Goal: Communication & Community: Participate in discussion

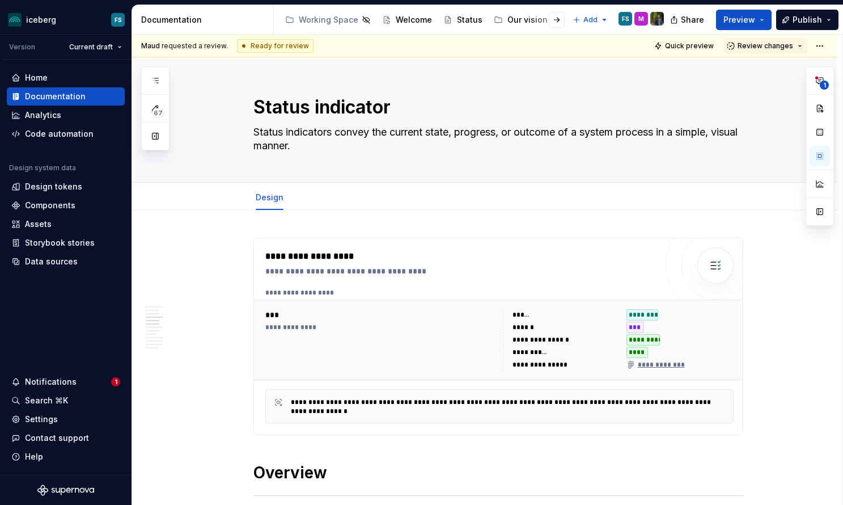
scroll to position [738, 0]
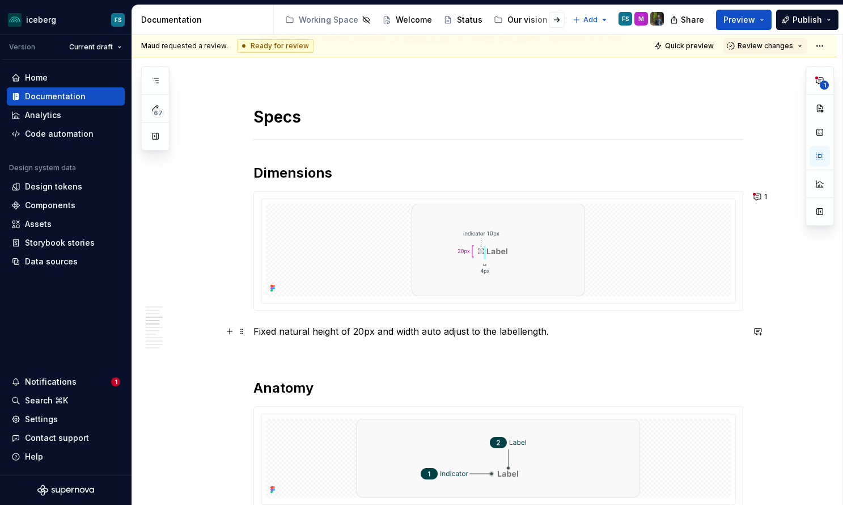
click at [555, 330] on p "Fixed natural height of 20px and width auto adjust to the label length." at bounding box center [498, 331] width 490 height 14
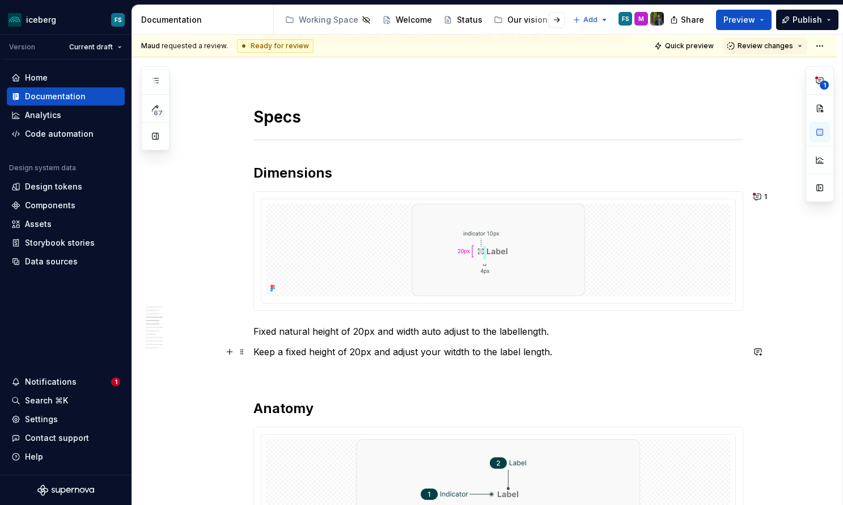
click at [455, 354] on p "Keep a fixed height of 20px and adjust your witdth to the label length." at bounding box center [498, 352] width 490 height 14
drag, startPoint x: 386, startPoint y: 355, endPoint x: 352, endPoint y: 357, distance: 34.1
click at [386, 354] on p "Keep a fixed height of 20px and adjust your width to the label length." at bounding box center [498, 352] width 490 height 14
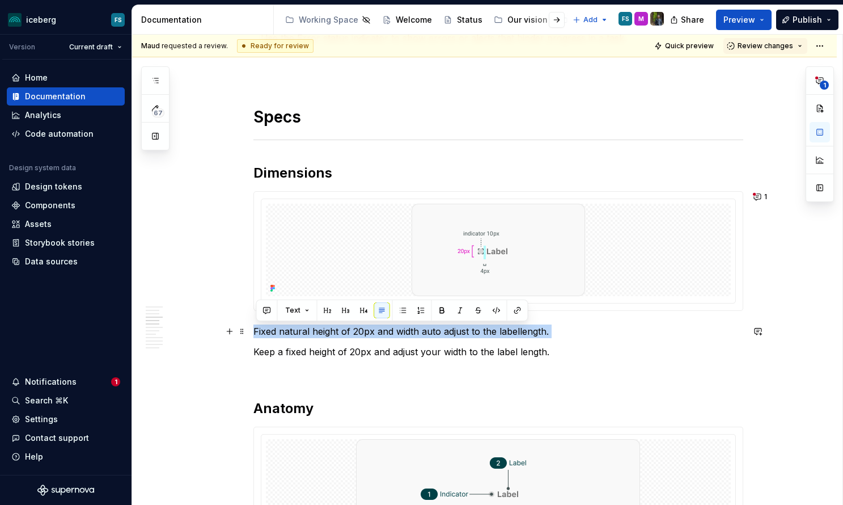
drag, startPoint x: 258, startPoint y: 351, endPoint x: 255, endPoint y: 332, distance: 18.9
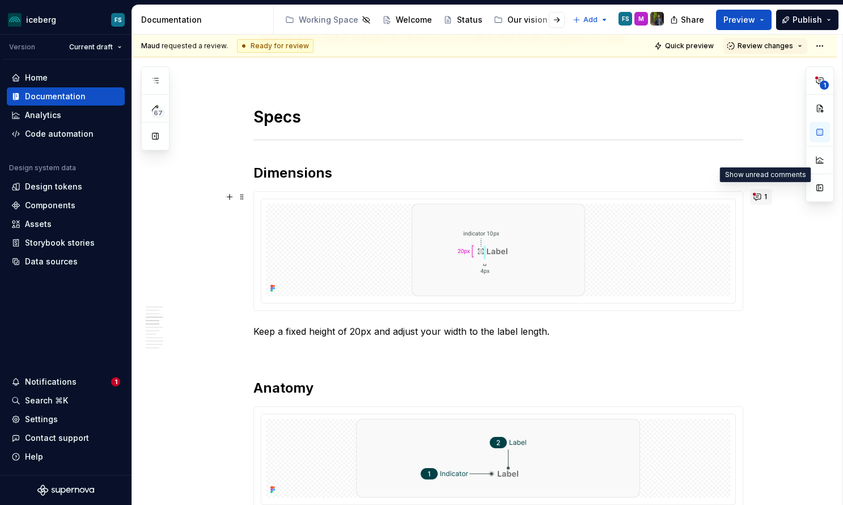
click at [761, 194] on button "1" at bounding box center [761, 197] width 22 height 16
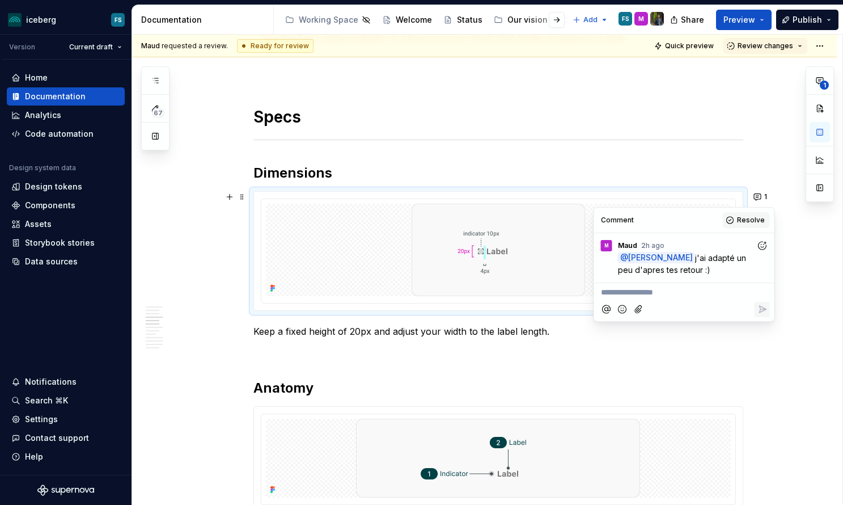
click at [745, 217] on span "Resolve" at bounding box center [751, 219] width 28 height 9
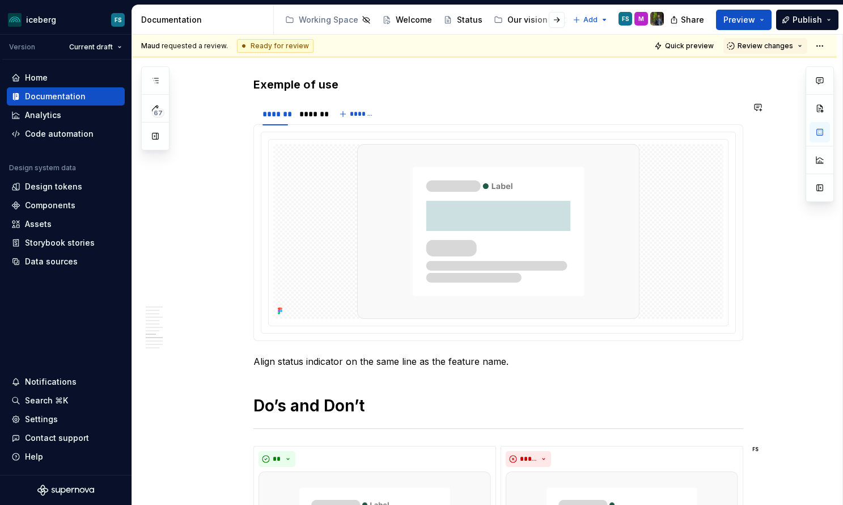
scroll to position [1544, 0]
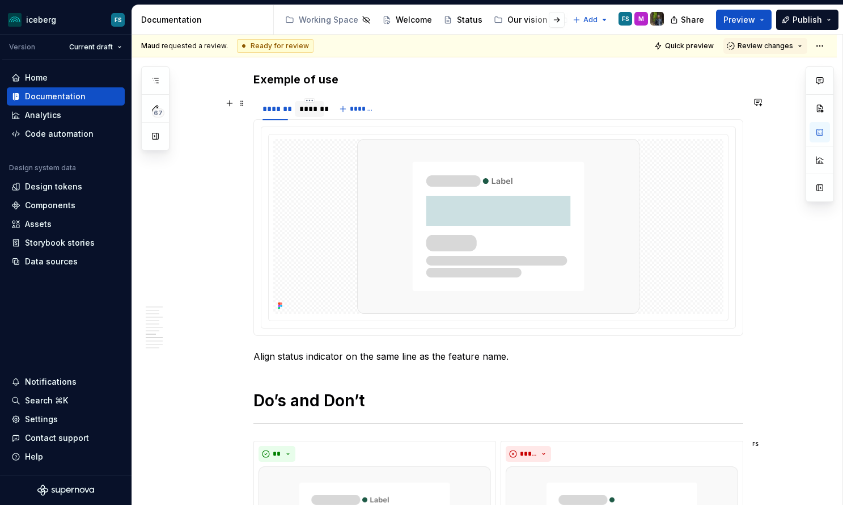
click at [310, 111] on div "*******" at bounding box center [309, 108] width 20 height 11
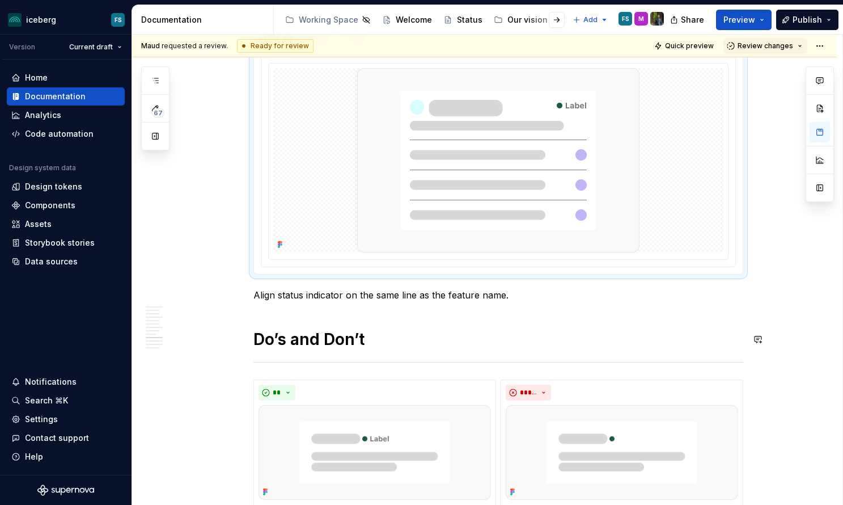
scroll to position [1615, 0]
click at [45, 380] on div "Notifications" at bounding box center [51, 381] width 52 height 11
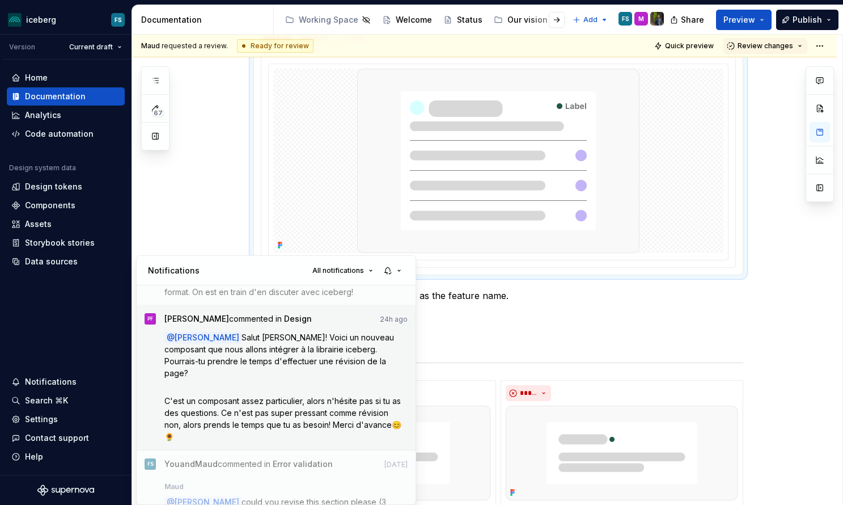
scroll to position [375, 0]
click at [311, 355] on span "Salut [PERSON_NAME]! Voici un nouveau composant que nous allons intégrer à la l…" at bounding box center [280, 353] width 232 height 45
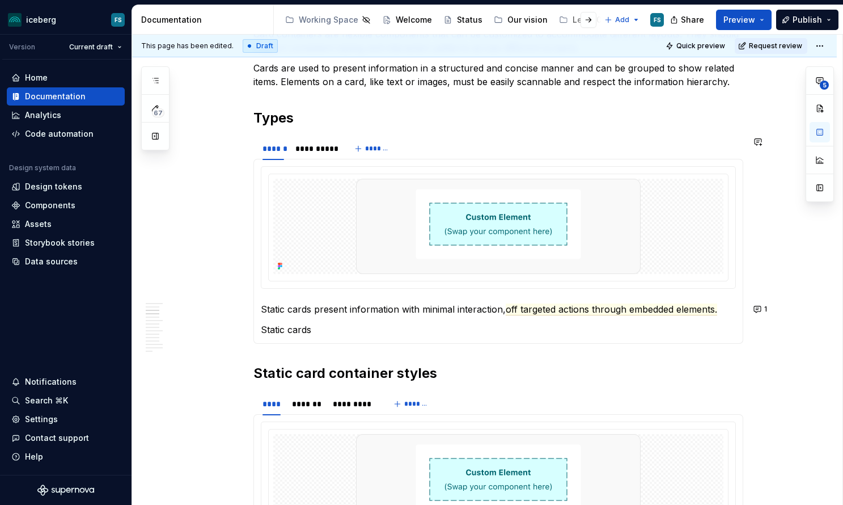
scroll to position [506, 0]
click at [332, 325] on p "Static cards" at bounding box center [498, 329] width 475 height 14
type textarea "*"
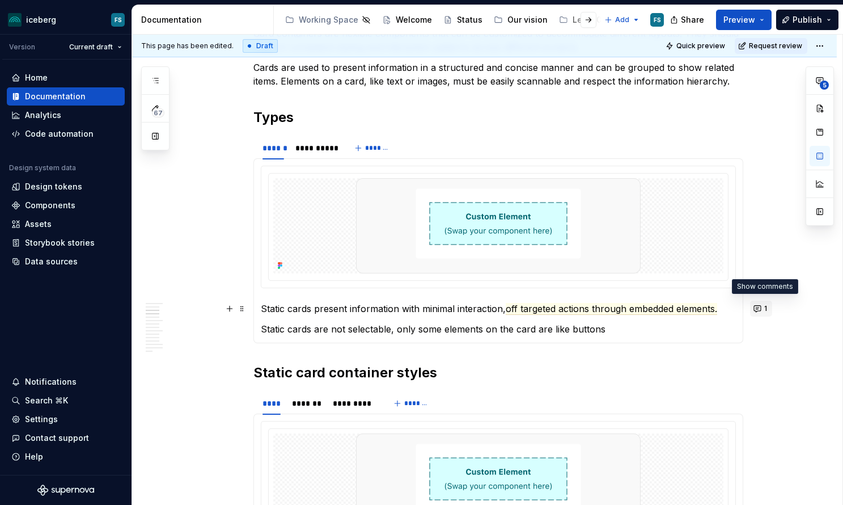
click at [764, 305] on button "1" at bounding box center [761, 309] width 22 height 16
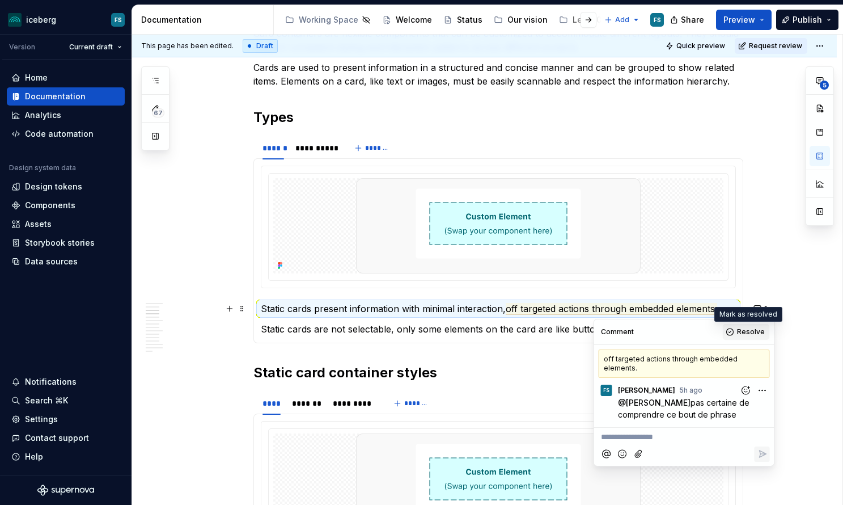
click at [747, 331] on span "Resolve" at bounding box center [751, 331] width 28 height 9
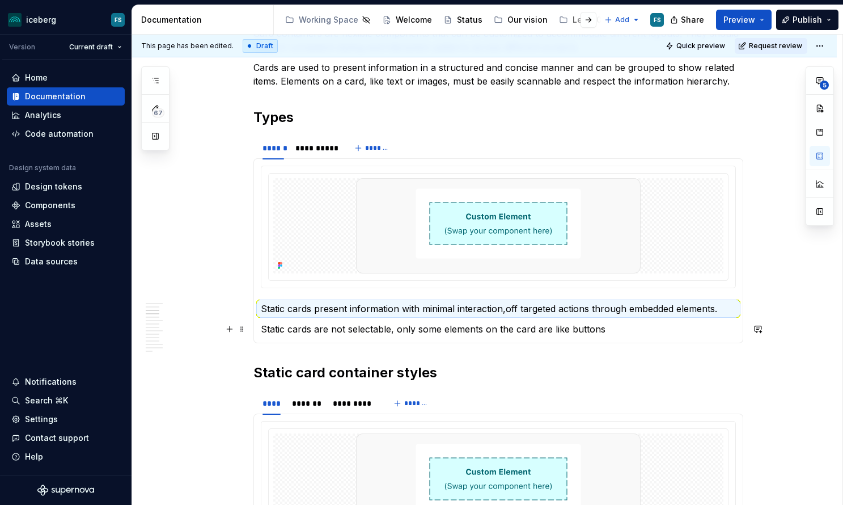
click at [613, 331] on p "Static cards are not selectable, only some elements on the card are like buttons" at bounding box center [498, 329] width 475 height 14
click at [262, 327] on div "Static cards present information with minimal interaction, off targeted actions…" at bounding box center [498, 250] width 490 height 185
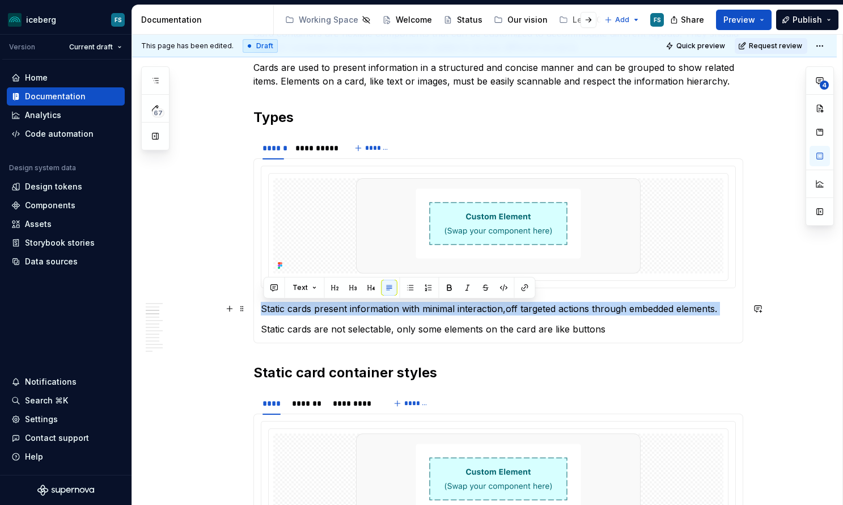
drag, startPoint x: 263, startPoint y: 325, endPoint x: 263, endPoint y: 312, distance: 13.0
click at [263, 312] on section-item-column "Static cards present information with minimal interaction, off targeted actions…" at bounding box center [498, 251] width 475 height 170
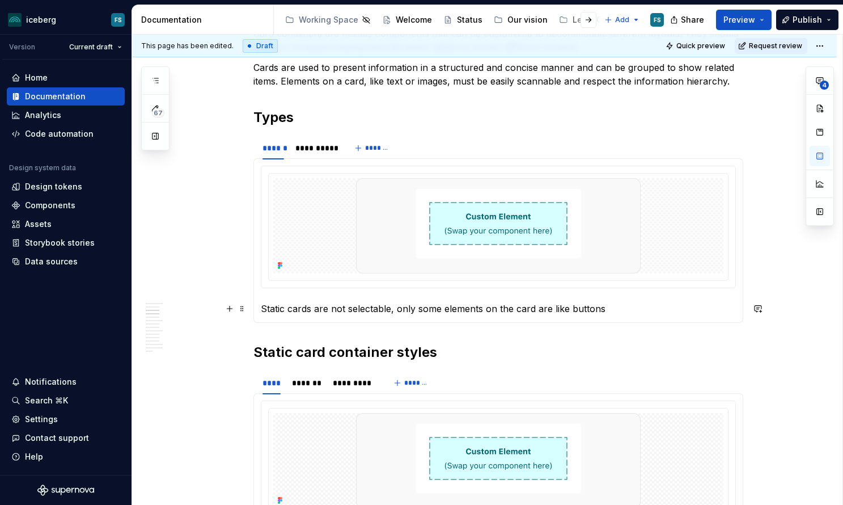
click at [604, 307] on p "Static cards are not selectable, only some elements on the card are like buttons" at bounding box center [498, 309] width 475 height 14
click at [551, 310] on p "Static cards are not selectable, only some elements on the card are like button…" at bounding box center [498, 309] width 475 height 14
click at [311, 145] on div "**********" at bounding box center [315, 147] width 40 height 11
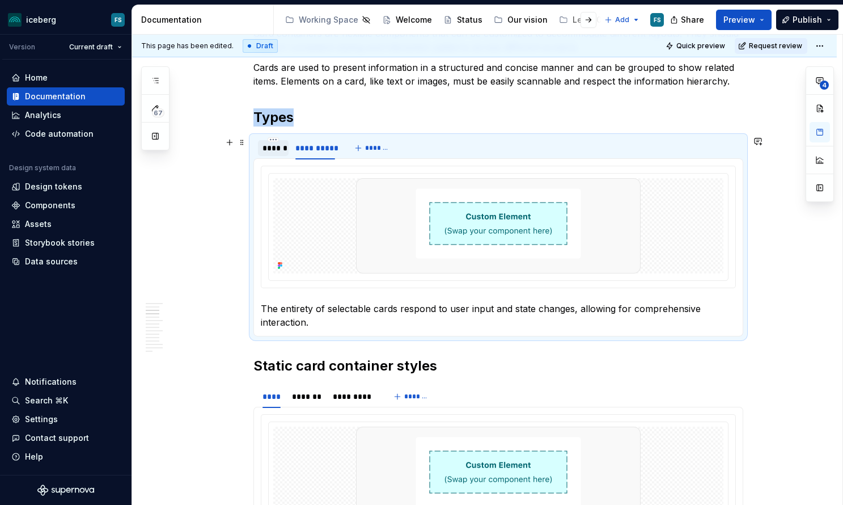
click at [277, 146] on div "******" at bounding box center [274, 147] width 22 height 11
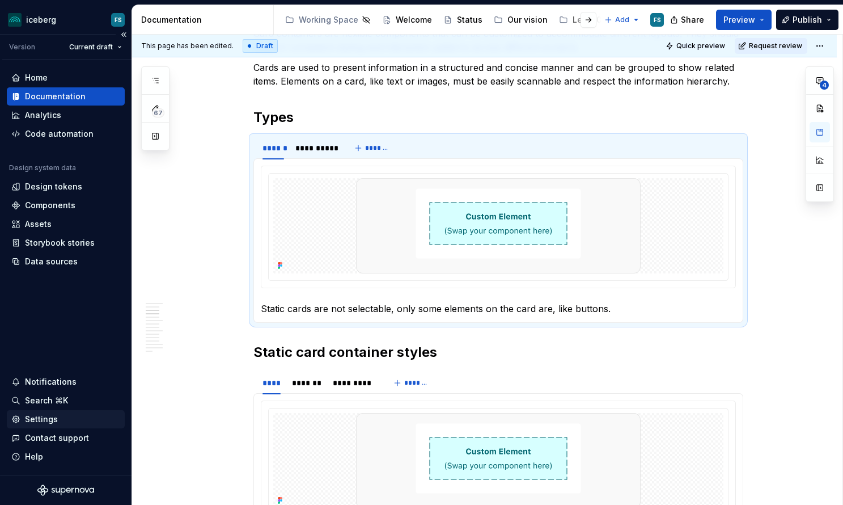
click at [318, 149] on div "**********" at bounding box center [315, 147] width 40 height 11
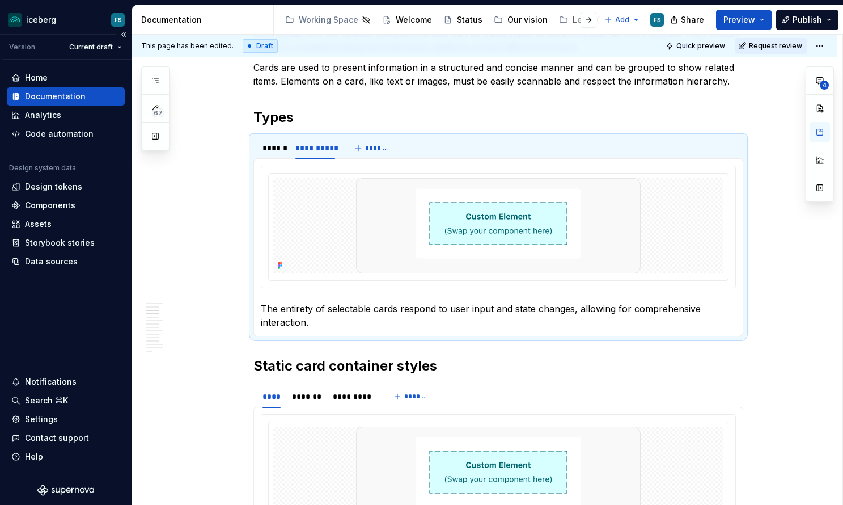
click at [335, 308] on p "The entirety of selectable cards respond to user input and state changes, allow…" at bounding box center [498, 315] width 475 height 27
click at [276, 146] on div "******" at bounding box center [274, 147] width 22 height 11
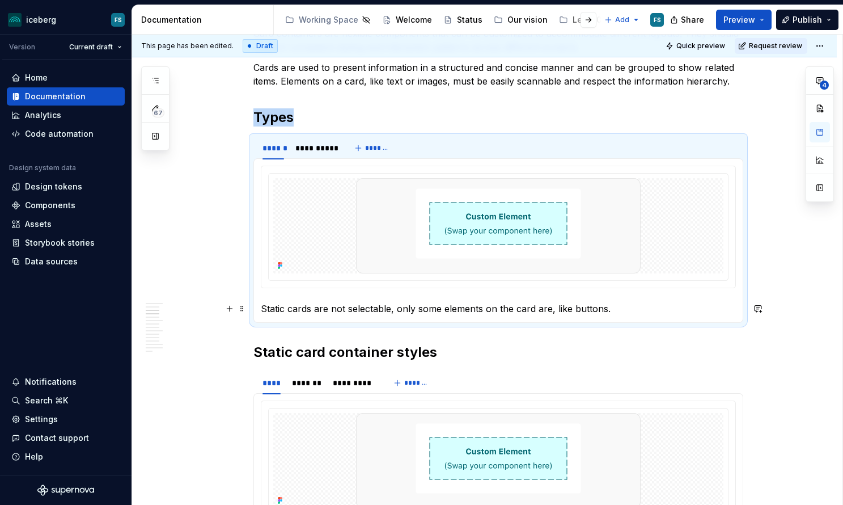
click at [392, 309] on p "Static cards are not selectable, only some elements on the card are, like butto…" at bounding box center [498, 309] width 475 height 14
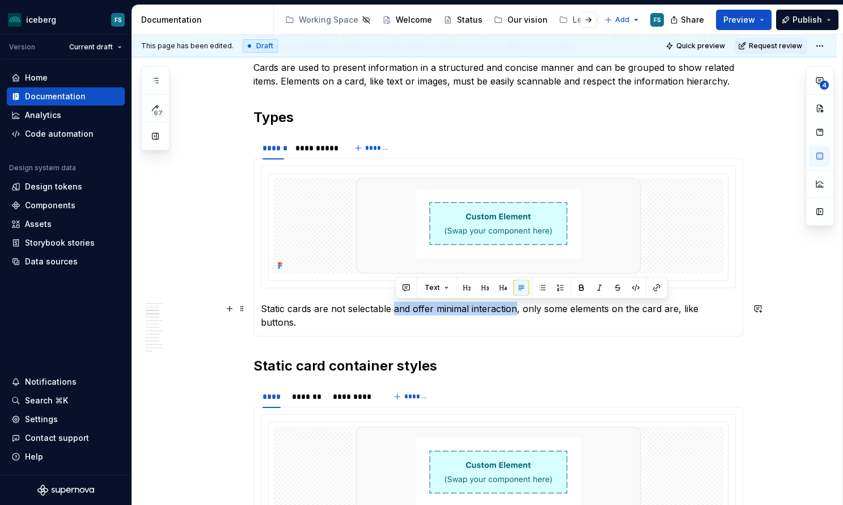
drag, startPoint x: 518, startPoint y: 308, endPoint x: 396, endPoint y: 309, distance: 121.9
click at [396, 309] on p "Static cards are not selectable and offer minimal interaction, only some elemen…" at bounding box center [498, 315] width 475 height 27
copy p "and offer minimal interaction"
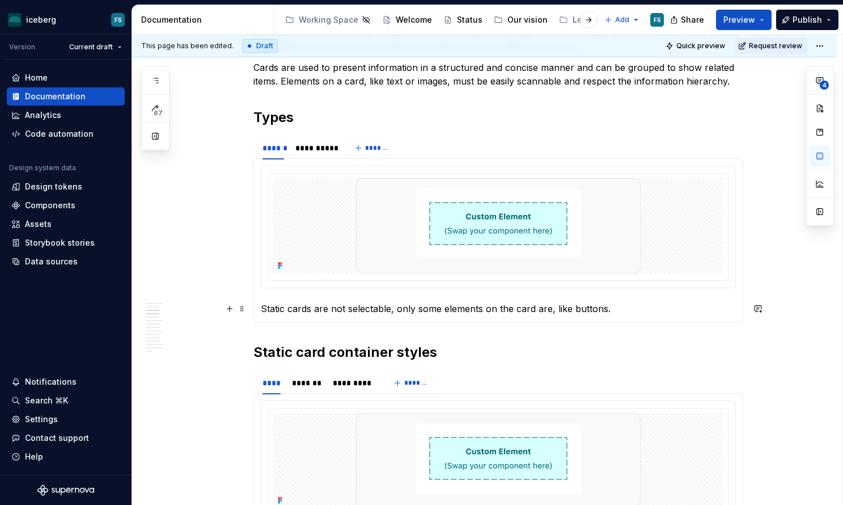
click at [534, 308] on p "Static cards are not selectable, only some elements on the card are, like butto…" at bounding box center [498, 309] width 475 height 14
click at [611, 307] on p "Static cards are not selectable, only some elements on the cards are, like butt…" at bounding box center [498, 309] width 475 height 14
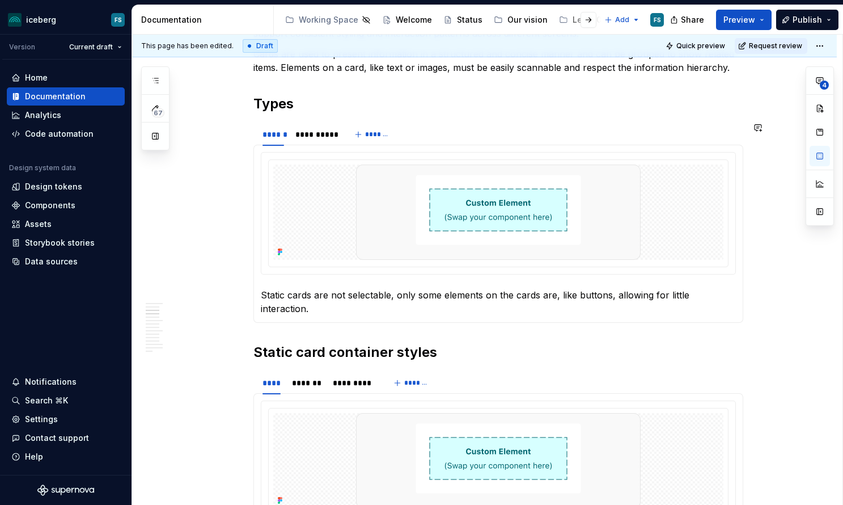
scroll to position [516, 0]
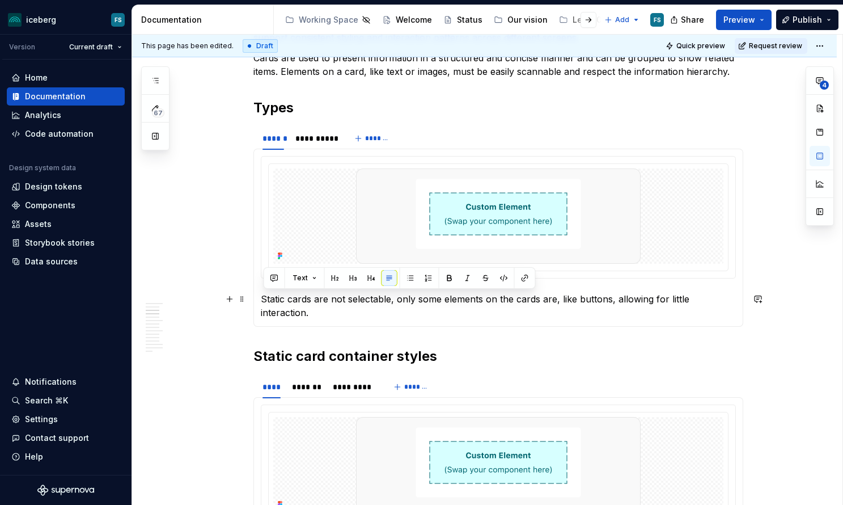
drag, startPoint x: 739, startPoint y: 301, endPoint x: 265, endPoint y: 295, distance: 474.0
click at [264, 295] on p "Static cards are not selectable, only some elements on the cards are, like butt…" at bounding box center [498, 305] width 475 height 27
copy p "Static cards are not selectable, only some elements on the cards are, like butt…"
click at [502, 297] on p "Static cards are not selectable, only some elements on the cards are, like butt…" at bounding box center [498, 305] width 475 height 27
click at [477, 302] on p "Static cards are not selectable, only some elements on the cards are, like butt…" at bounding box center [498, 305] width 475 height 27
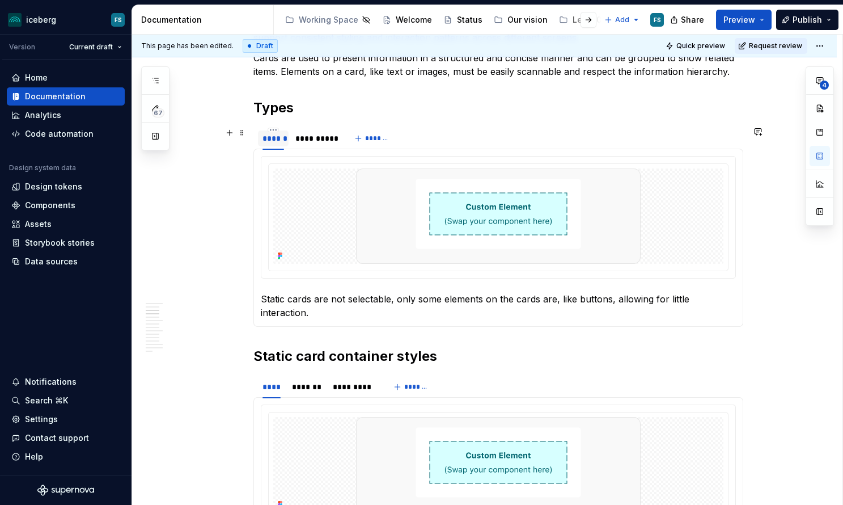
click at [281, 137] on div "******" at bounding box center [274, 138] width 22 height 11
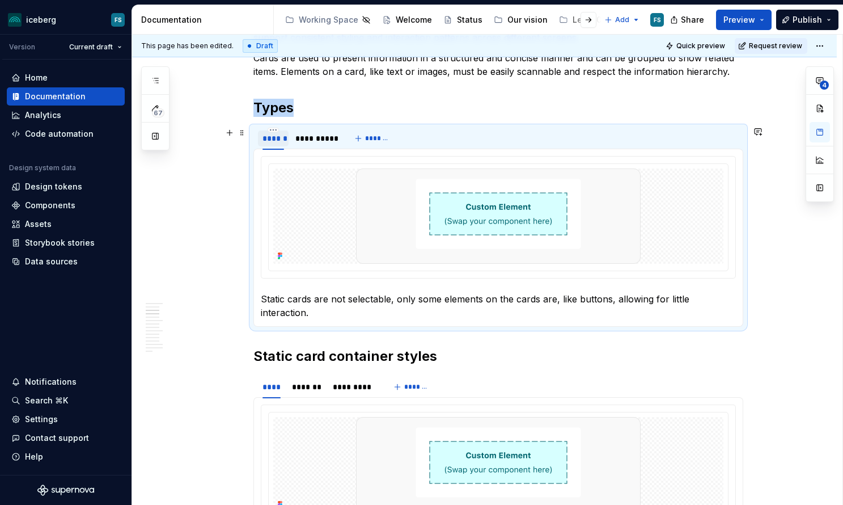
click at [280, 139] on div "******" at bounding box center [274, 138] width 22 height 11
click at [320, 141] on div "**********" at bounding box center [315, 138] width 40 height 11
click at [353, 310] on p "The entirety of selectable cards respond to user input and state changes, allow…" at bounding box center [498, 305] width 475 height 27
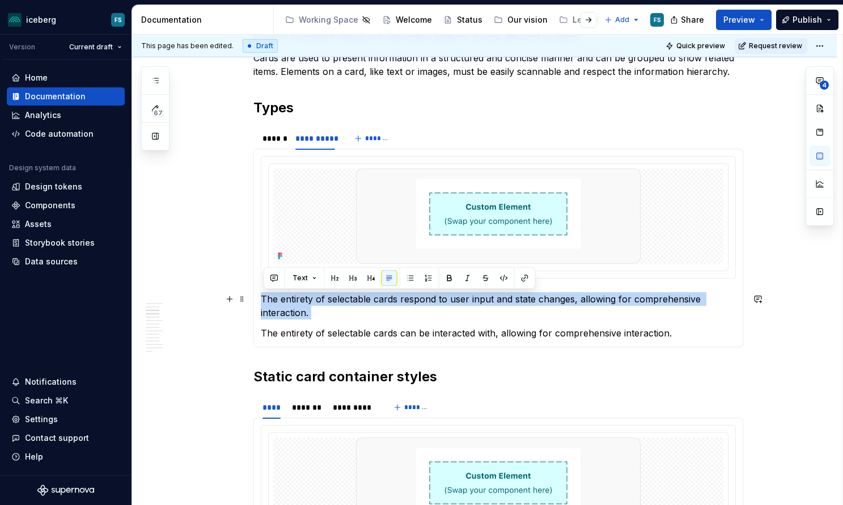
drag, startPoint x: 264, startPoint y: 333, endPoint x: 265, endPoint y: 301, distance: 32.9
click at [265, 301] on section-item-column "The entirety of selectable cards respond to user input and state changes, allow…" at bounding box center [498, 248] width 475 height 184
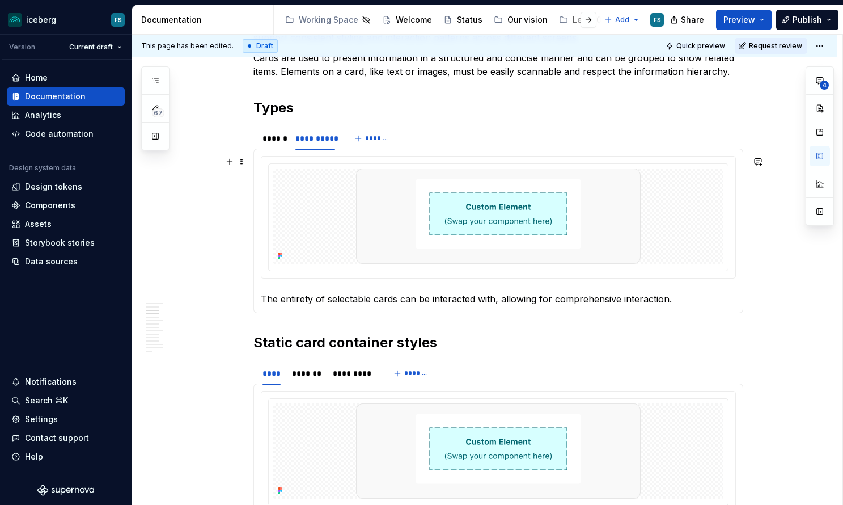
scroll to position [517, 0]
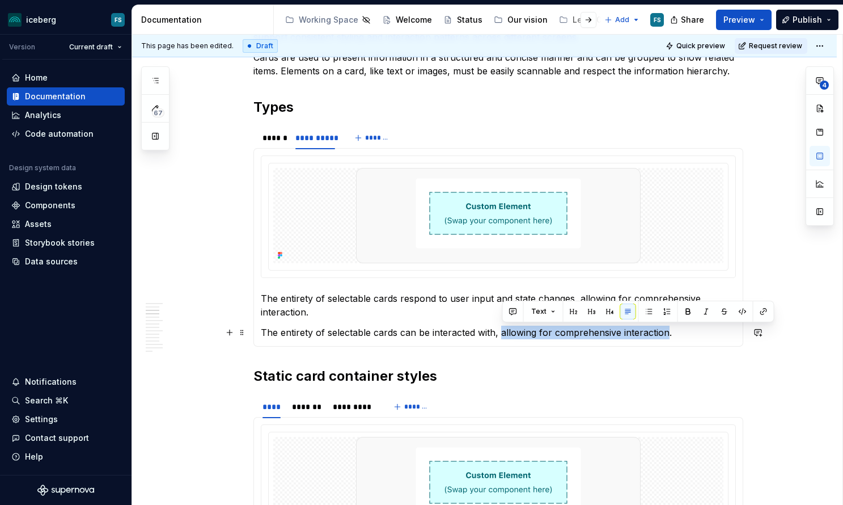
drag, startPoint x: 669, startPoint y: 332, endPoint x: 503, endPoint y: 333, distance: 166.1
click at [503, 333] on p "The entirety of selectable cards can be interacted with, allowing for comprehen…" at bounding box center [498, 332] width 475 height 14
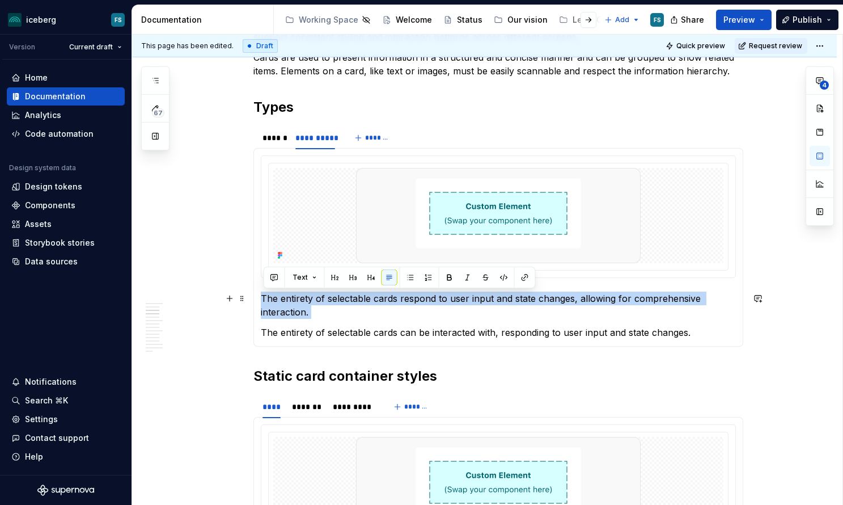
drag, startPoint x: 264, startPoint y: 331, endPoint x: 264, endPoint y: 301, distance: 30.6
click at [264, 301] on section-item-column "The entirety of selectable cards respond to user input and state changes, allow…" at bounding box center [498, 247] width 475 height 184
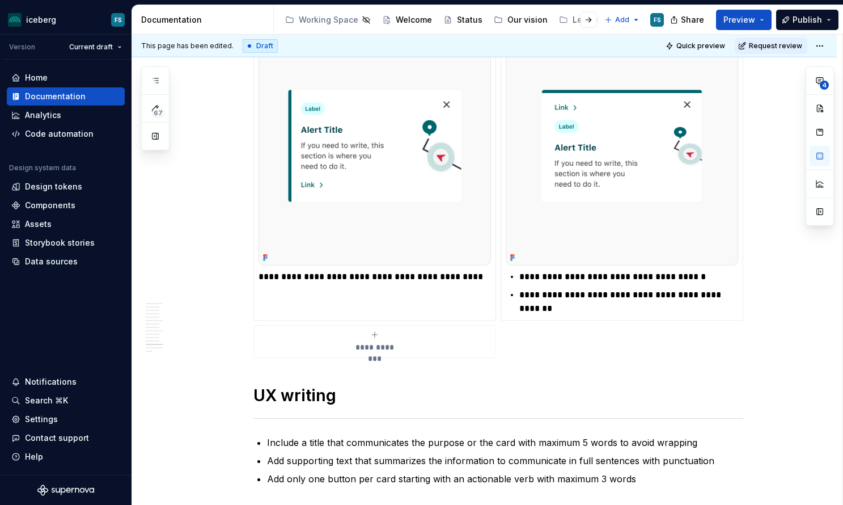
scroll to position [3638, 0]
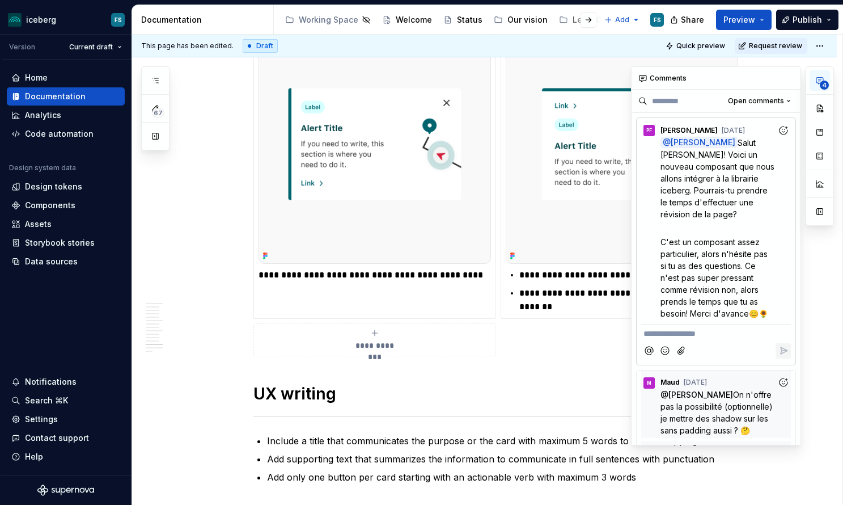
click at [818, 84] on icon "button" at bounding box center [819, 80] width 9 height 9
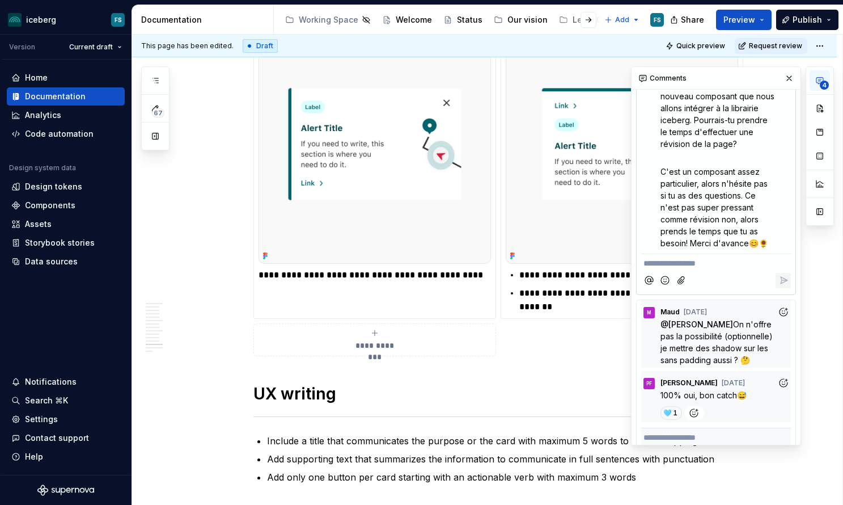
scroll to position [72, 0]
click at [682, 263] on p "**********" at bounding box center [716, 262] width 145 height 12
type textarea "*"
click at [666, 249] on span "[PERSON_NAME]" at bounding box center [682, 247] width 65 height 11
click at [718, 263] on span "c,est révisé!" at bounding box center [711, 262] width 45 height 10
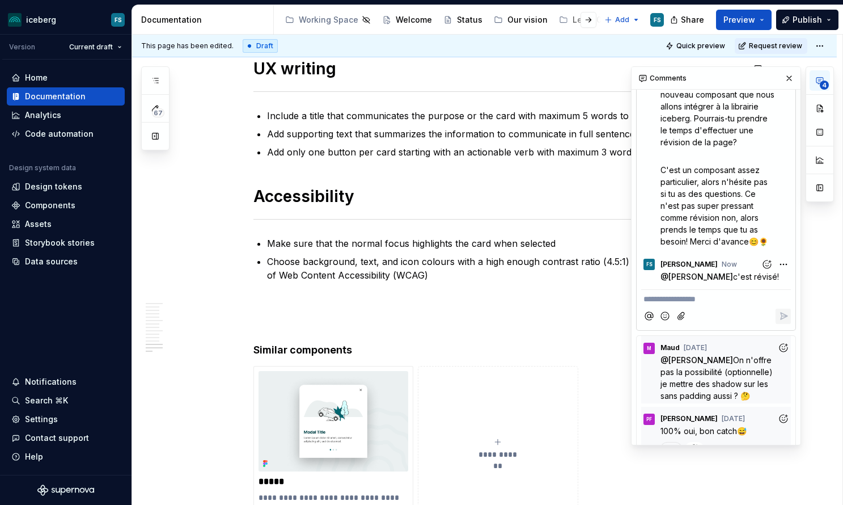
scroll to position [3964, 0]
click at [49, 382] on div "Notifications" at bounding box center [51, 381] width 52 height 11
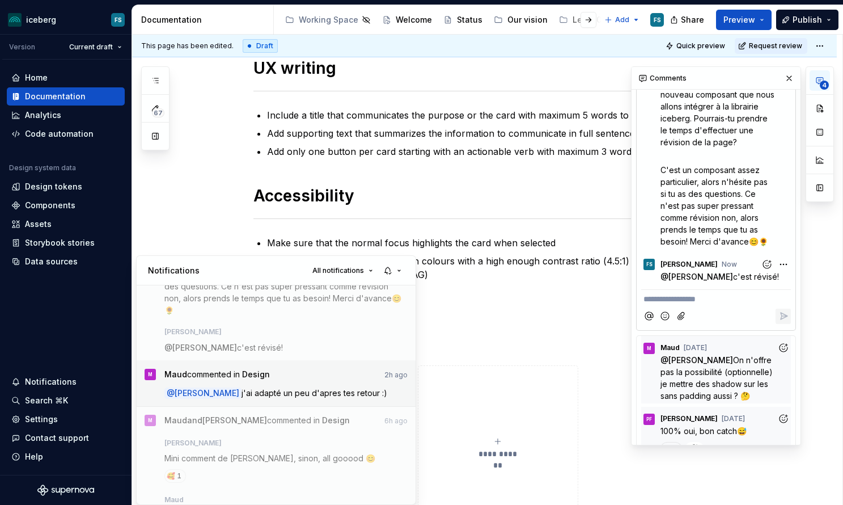
scroll to position [128, 0]
click at [320, 373] on div "[PERSON_NAME] commented in Design 2h ago @ [PERSON_NAME] j'ai adapté un peu d'a…" at bounding box center [286, 381] width 244 height 29
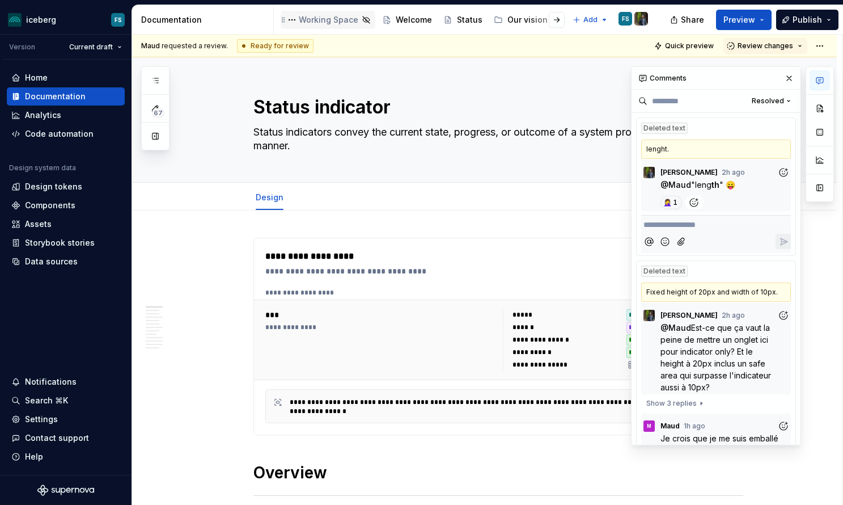
type textarea "*"
